Goal: Ask a question

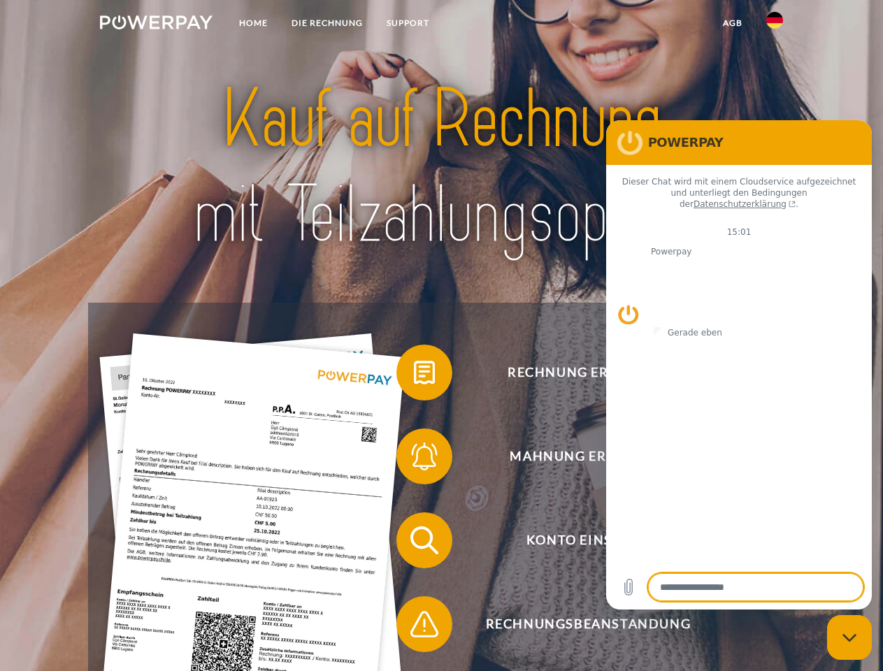
click at [156, 24] on img at bounding box center [156, 22] width 113 height 14
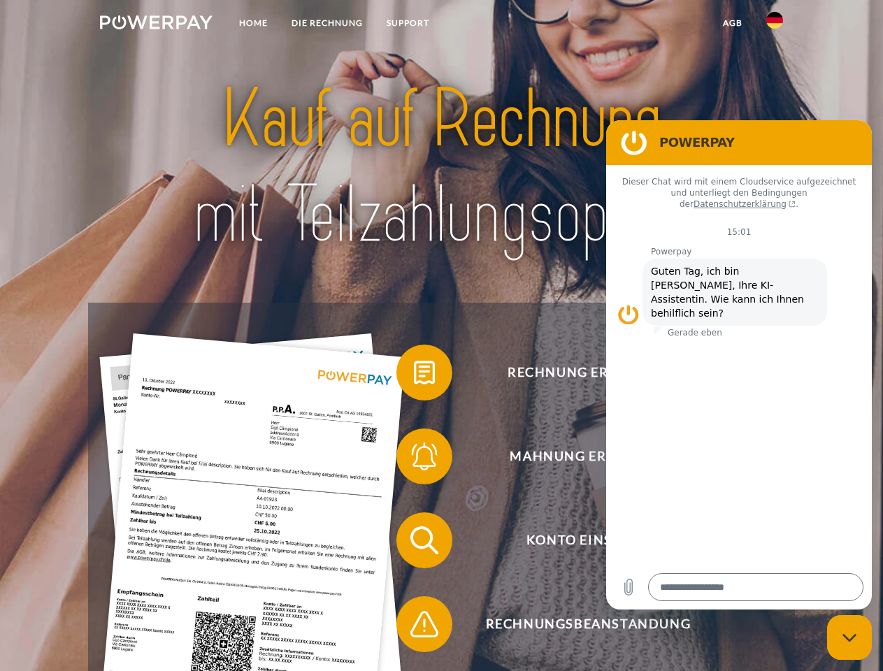
click at [775, 24] on img at bounding box center [774, 20] width 17 height 17
click at [732, 23] on link "agb" at bounding box center [732, 22] width 43 height 25
click at [414, 376] on span at bounding box center [404, 373] width 70 height 70
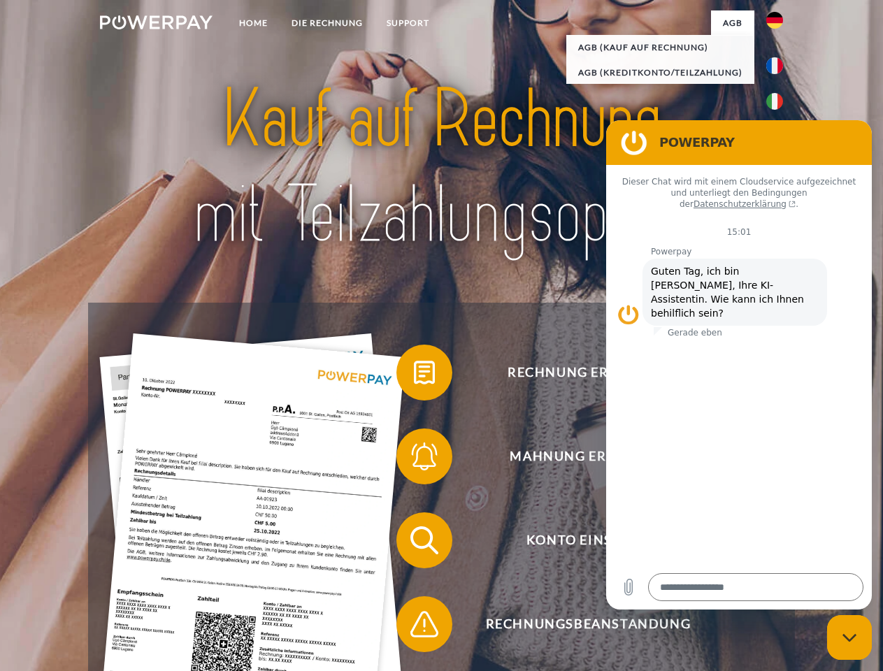
click at [414, 459] on span at bounding box center [404, 457] width 70 height 70
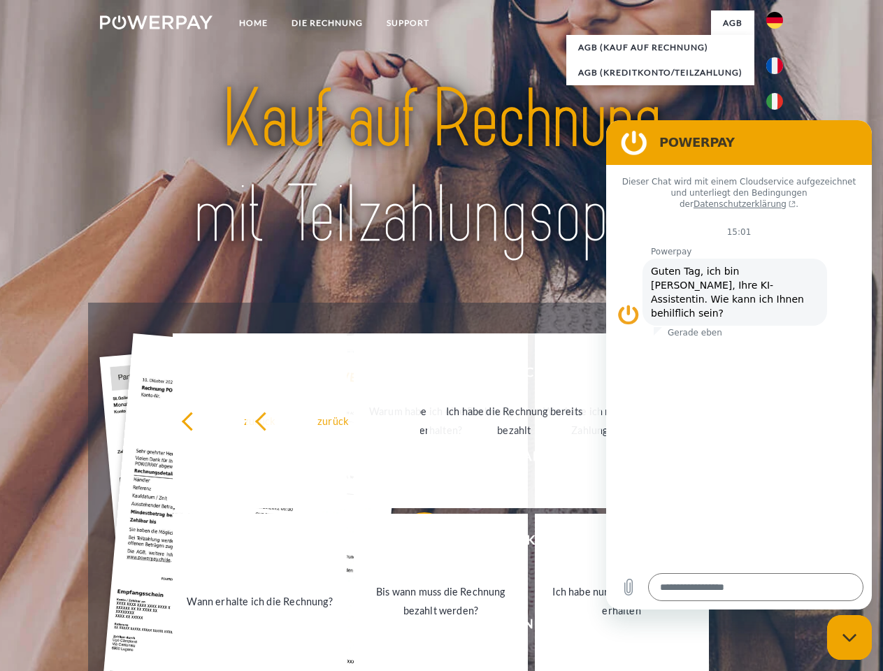
click at [414, 543] on link "Bis wann muss die Rechnung bezahlt werden?" at bounding box center [441, 601] width 174 height 175
click at [414, 627] on span at bounding box center [404, 625] width 70 height 70
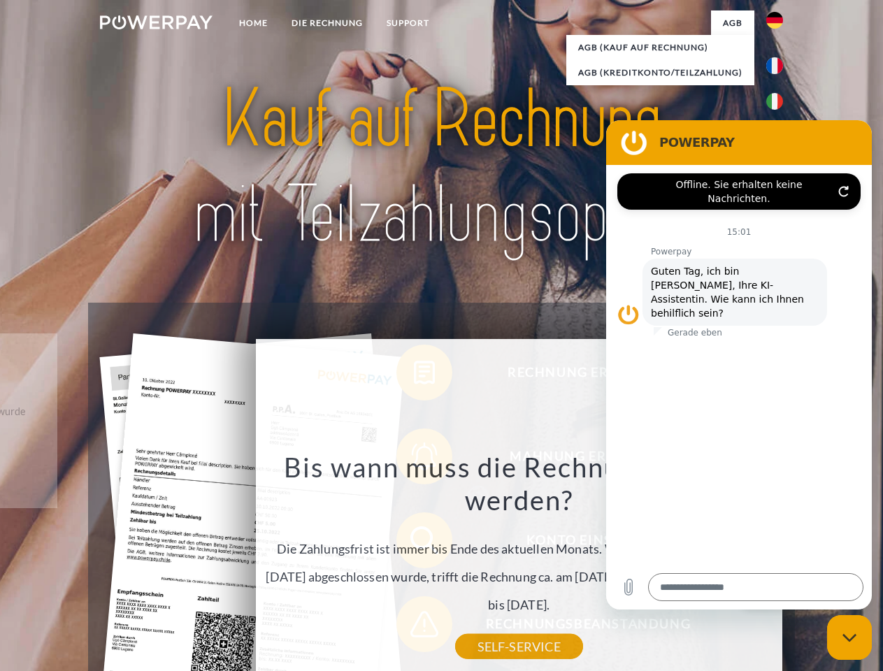
click at [850, 638] on icon "Messaging-Fenster schließen" at bounding box center [850, 638] width 15 height 9
type textarea "*"
